Goal: Task Accomplishment & Management: Manage account settings

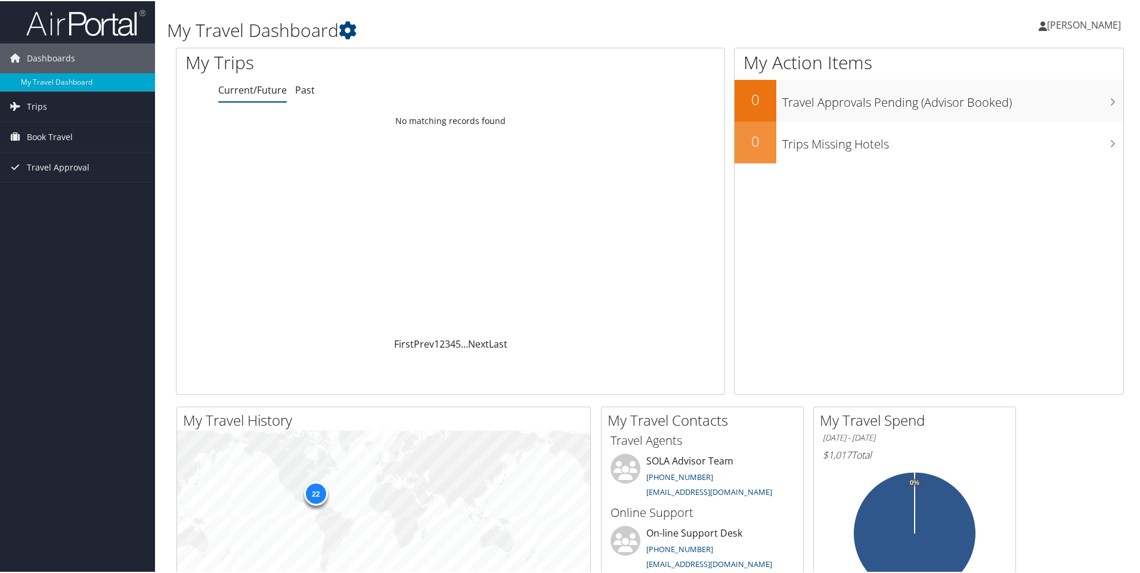
click at [250, 89] on link "Current/Future" at bounding box center [252, 88] width 69 height 13
click at [257, 100] on li "Current/Future" at bounding box center [252, 89] width 69 height 21
click at [47, 103] on link "Trips" at bounding box center [77, 106] width 155 height 30
click at [65, 131] on link "Current/Future Trips" at bounding box center [77, 129] width 155 height 18
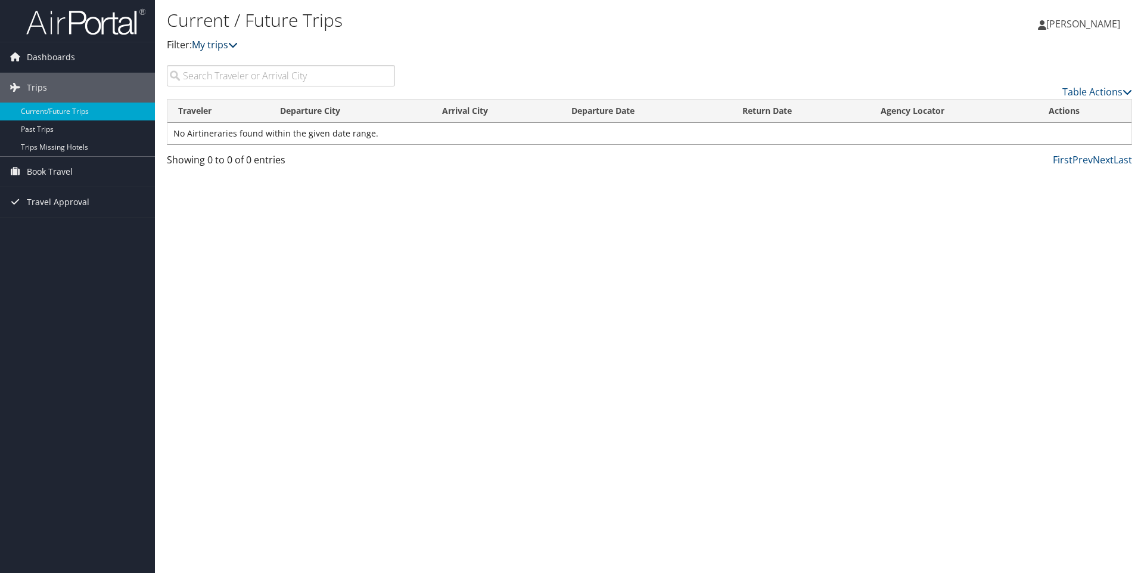
click at [237, 45] on icon at bounding box center [233, 45] width 10 height 10
click at [209, 69] on input "search" at bounding box center [281, 75] width 228 height 21
type input "y"
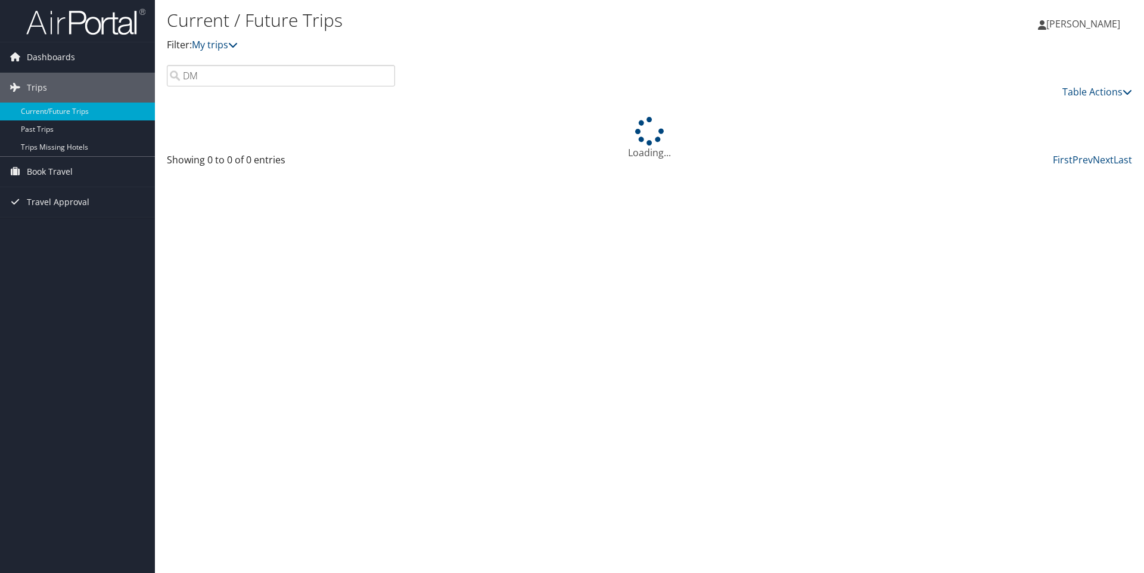
type input "D"
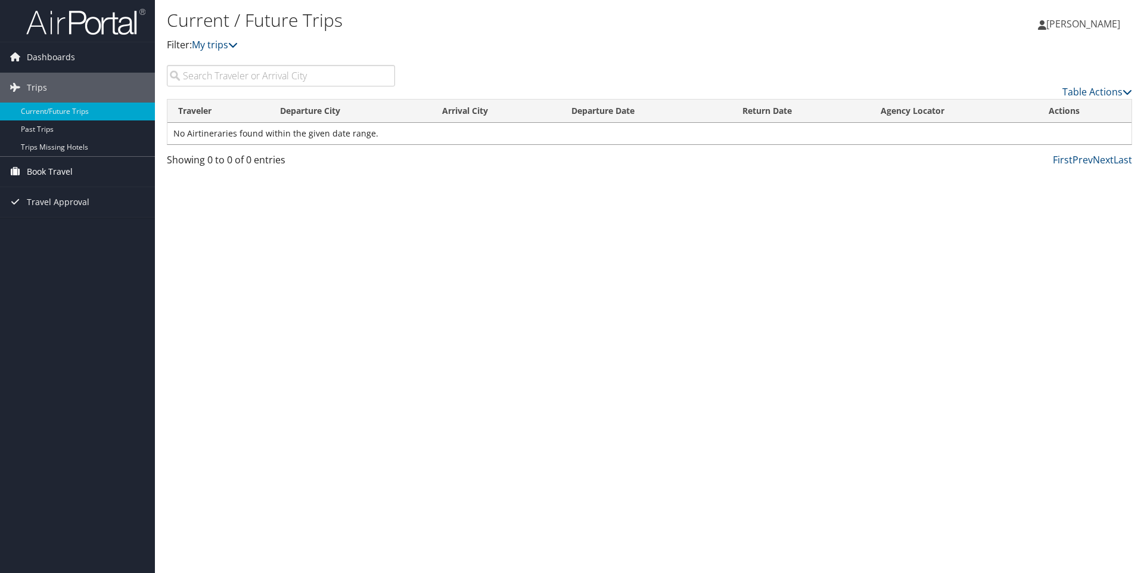
click at [80, 172] on link "Book Travel" at bounding box center [77, 172] width 155 height 30
click at [63, 210] on link "Book/Manage Online Trips" at bounding box center [77, 213] width 155 height 18
